Goal: Navigation & Orientation: Understand site structure

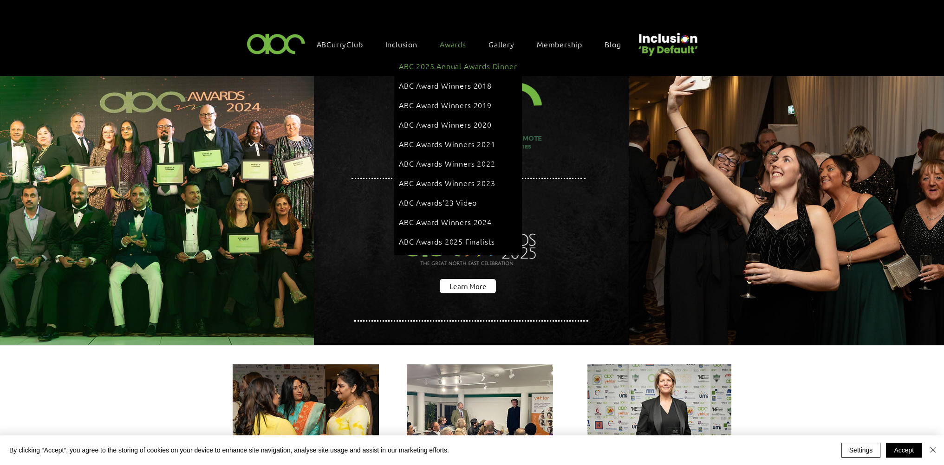
click at [453, 65] on span "ABC 2025 Annual Awards Dinner" at bounding box center [458, 66] width 118 height 10
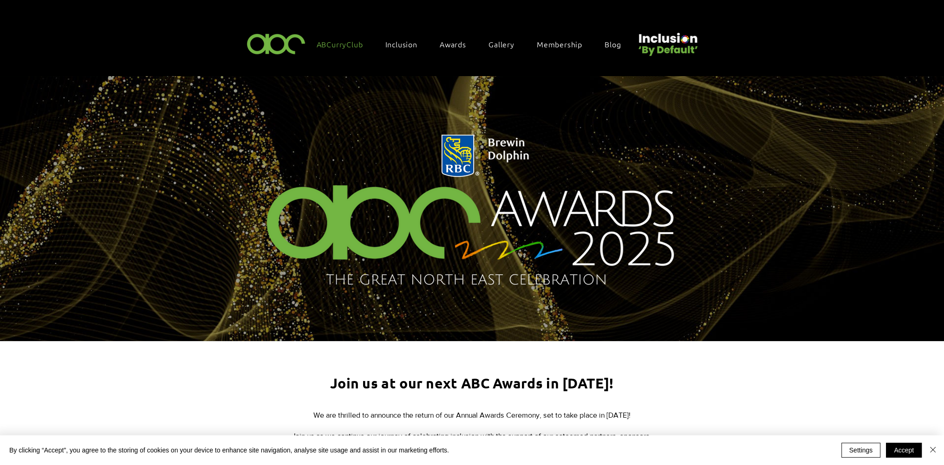
click at [355, 45] on span "ABCurryClub" at bounding box center [340, 44] width 46 height 10
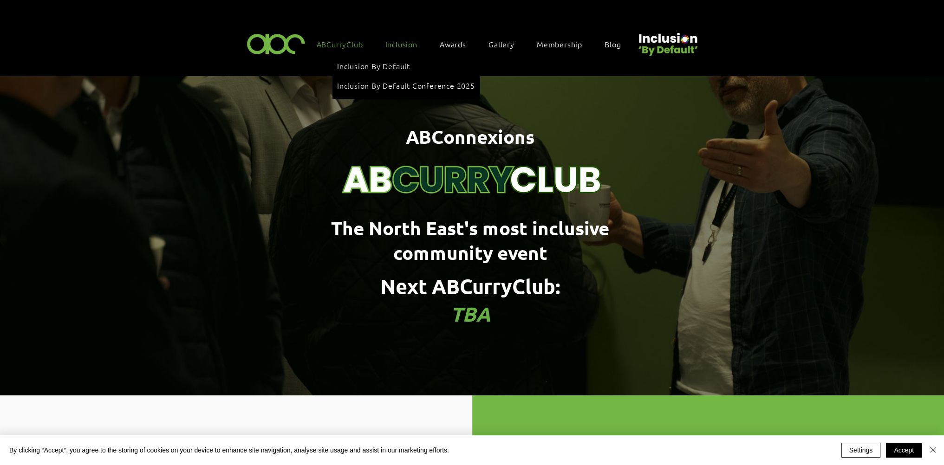
click at [394, 42] on span "Inclusion" at bounding box center [401, 44] width 32 height 10
click at [403, 82] on span "Inclusion By Default Conference 2025" at bounding box center [406, 85] width 138 height 10
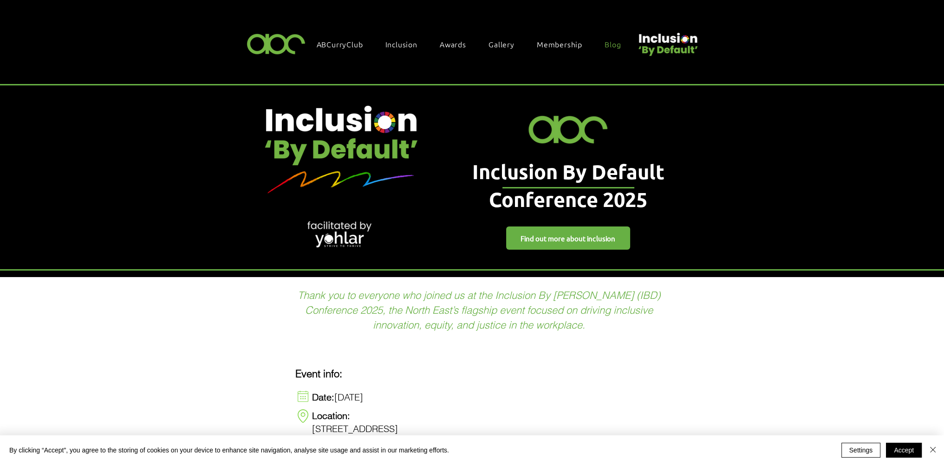
click at [617, 48] on link "Blog" at bounding box center [617, 44] width 35 height 20
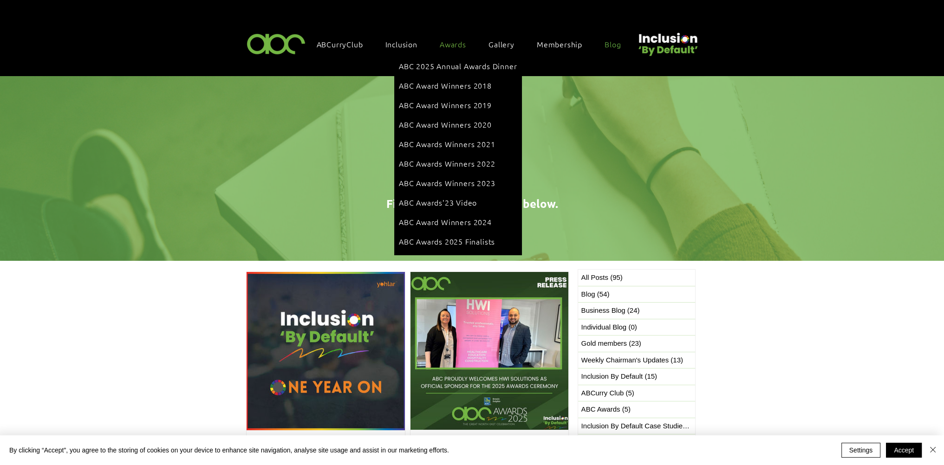
click at [448, 43] on span "Awards" at bounding box center [453, 44] width 26 height 10
click at [453, 65] on span "ABC 2025 Annual Awards Dinner" at bounding box center [458, 66] width 118 height 10
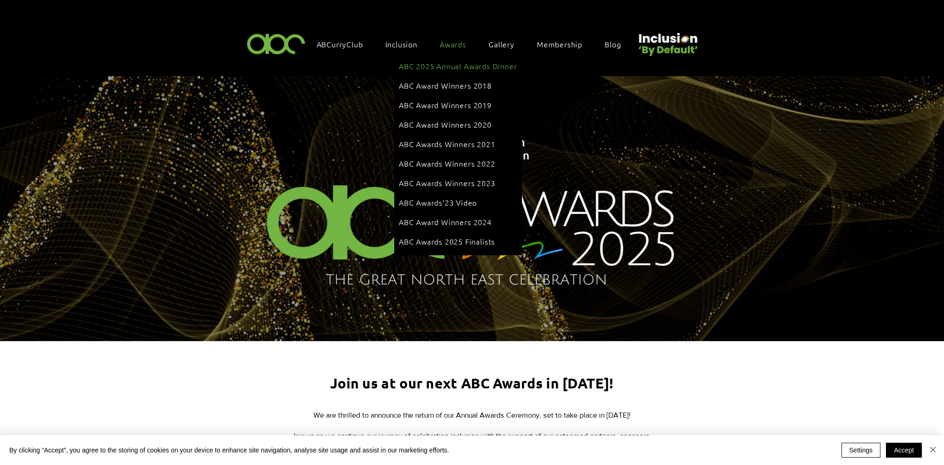
click at [457, 66] on span "ABC 2025 Annual Awards Dinner" at bounding box center [458, 66] width 118 height 10
click at [495, 236] on span "ABC Awards 2025 Finalists" at bounding box center [447, 241] width 96 height 10
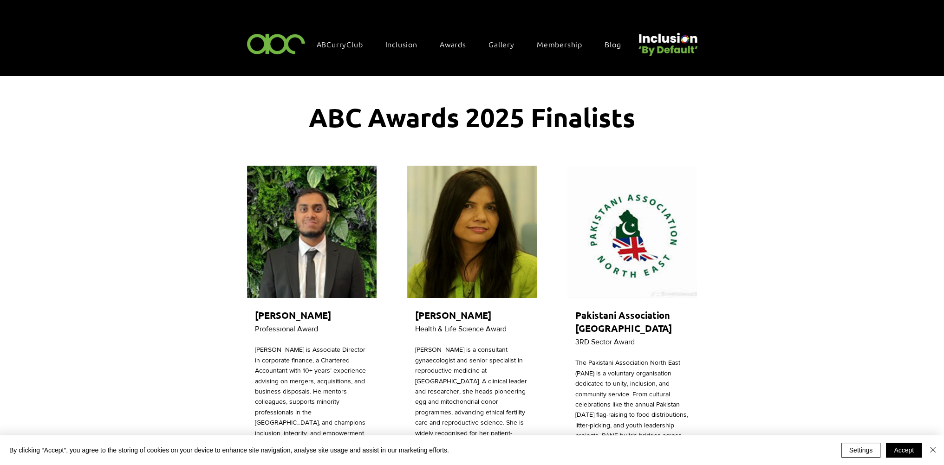
click at [277, 54] on img at bounding box center [276, 43] width 64 height 27
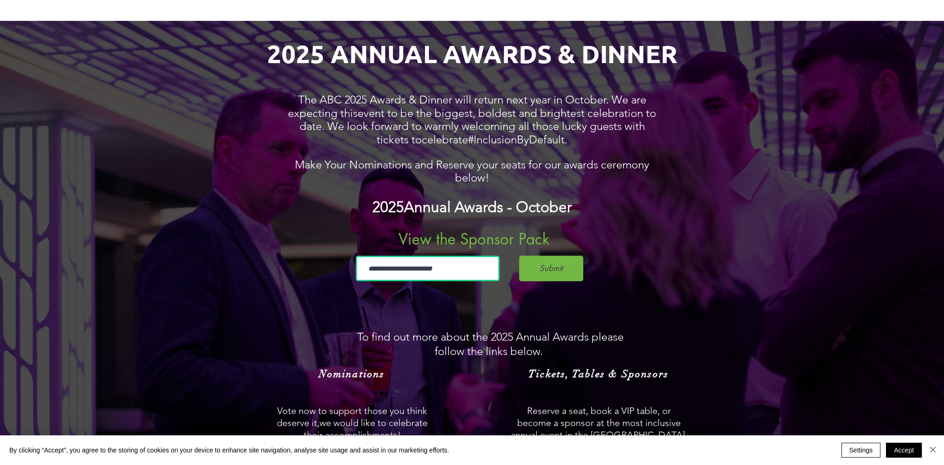
scroll to position [836, 0]
